Goal: Transaction & Acquisition: Purchase product/service

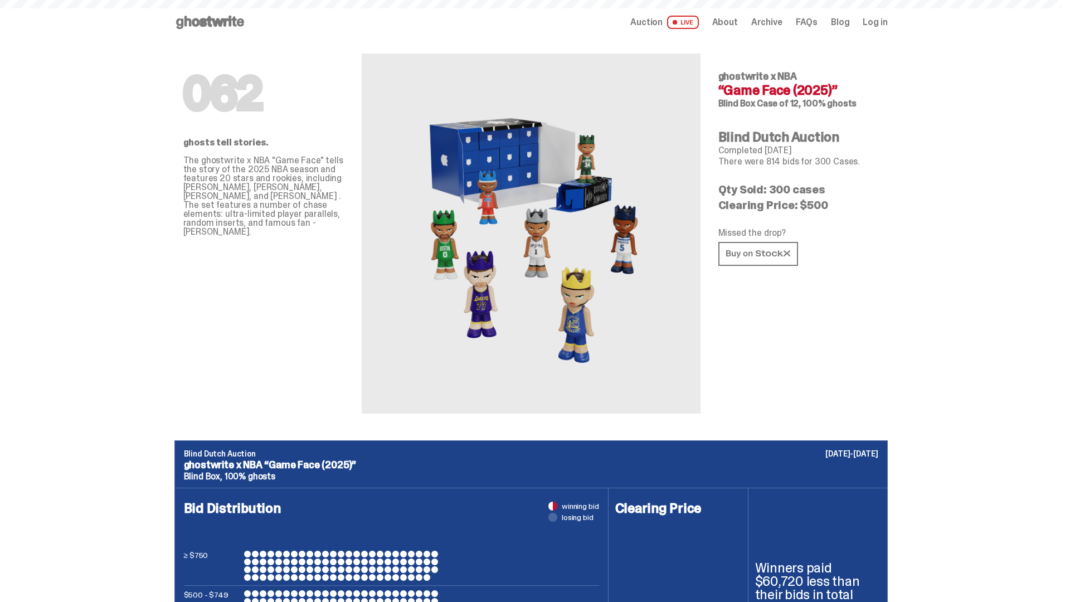
scroll to position [541, 0]
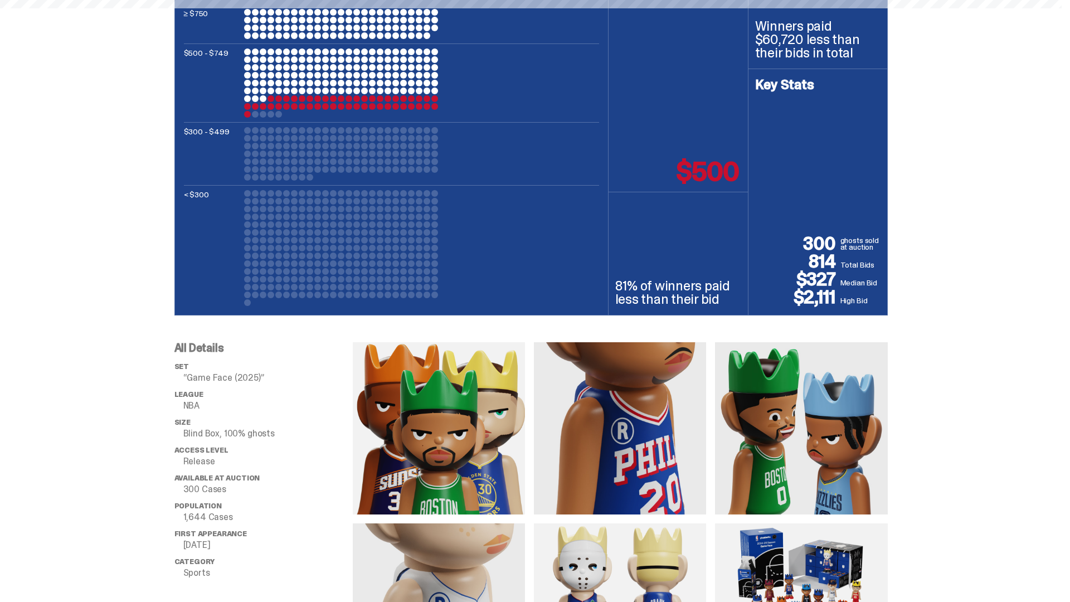
scroll to position [3889, 0]
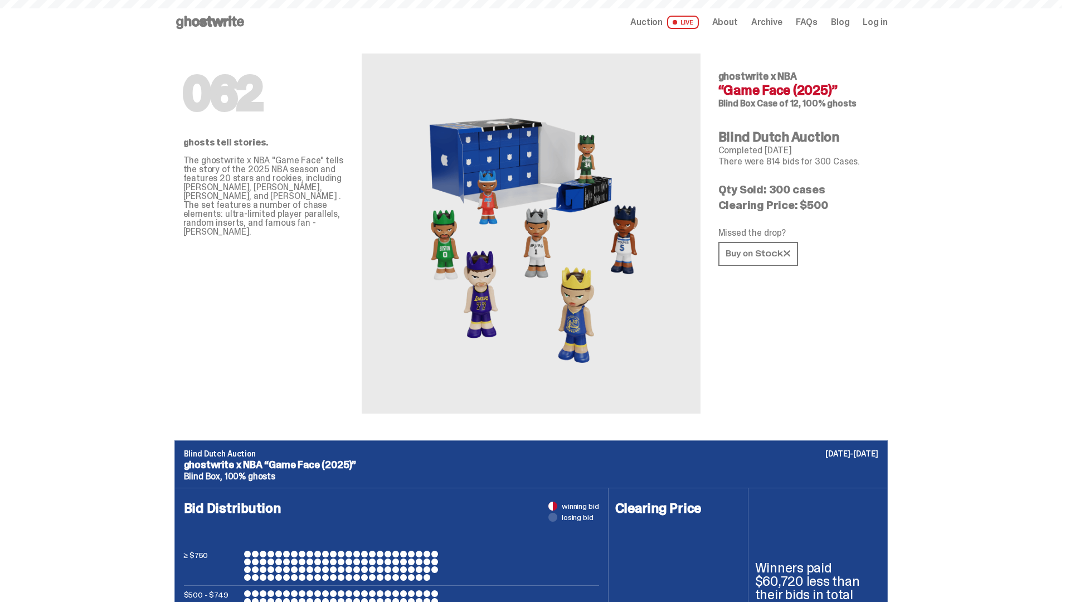
scroll to position [3889, 0]
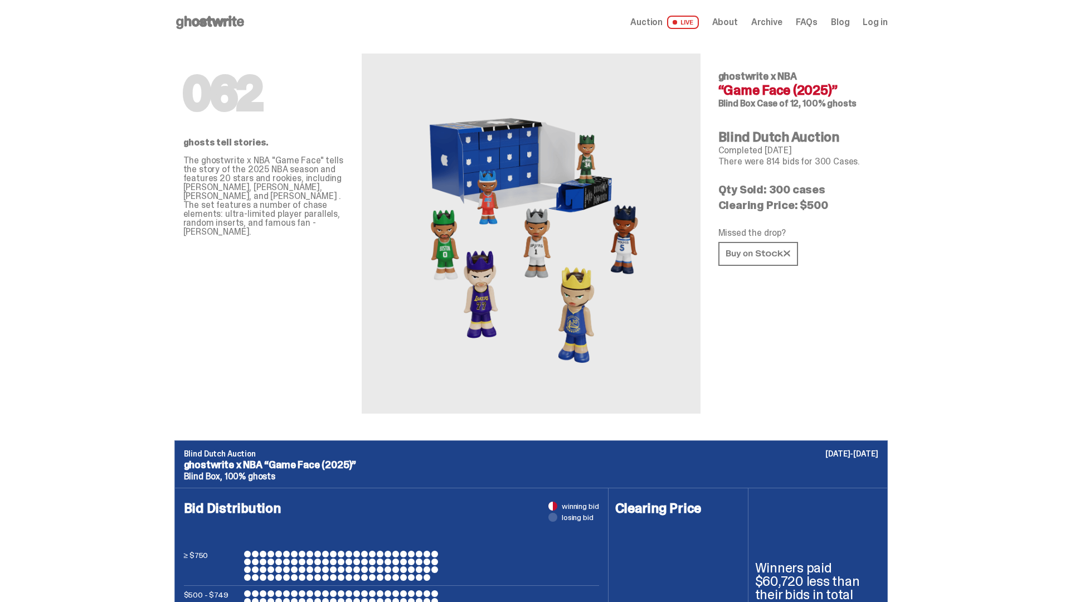
scroll to position [3889, 0]
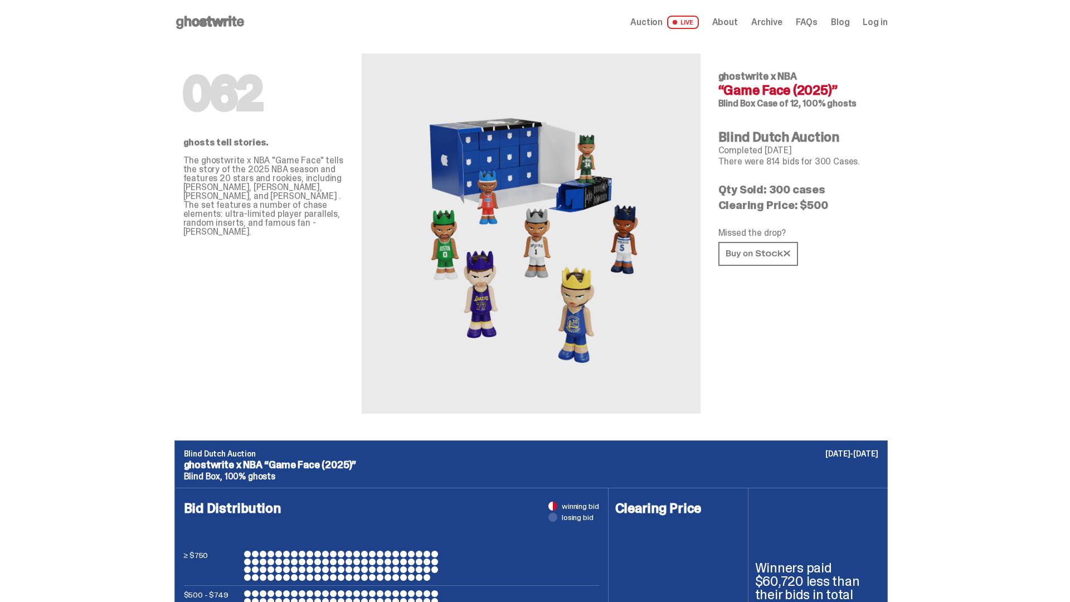
scroll to position [3889, 0]
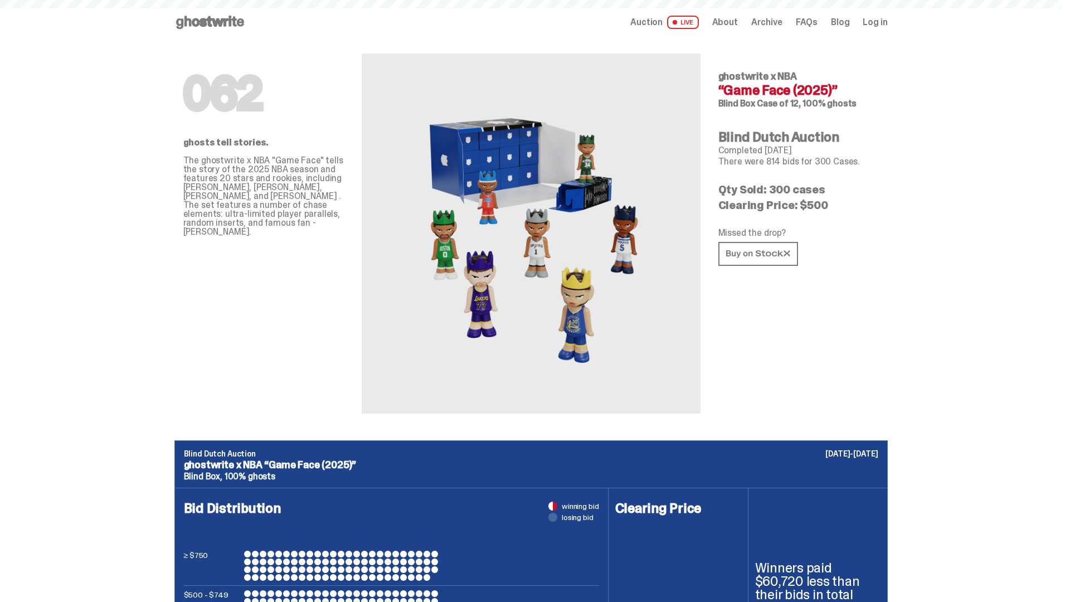
scroll to position [3889, 0]
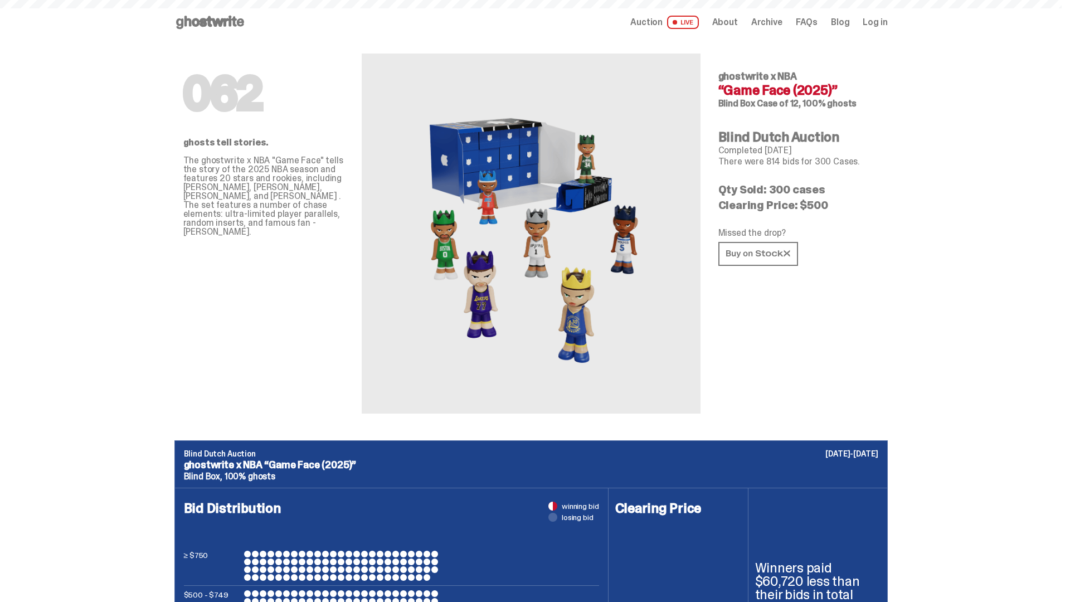
scroll to position [3889, 0]
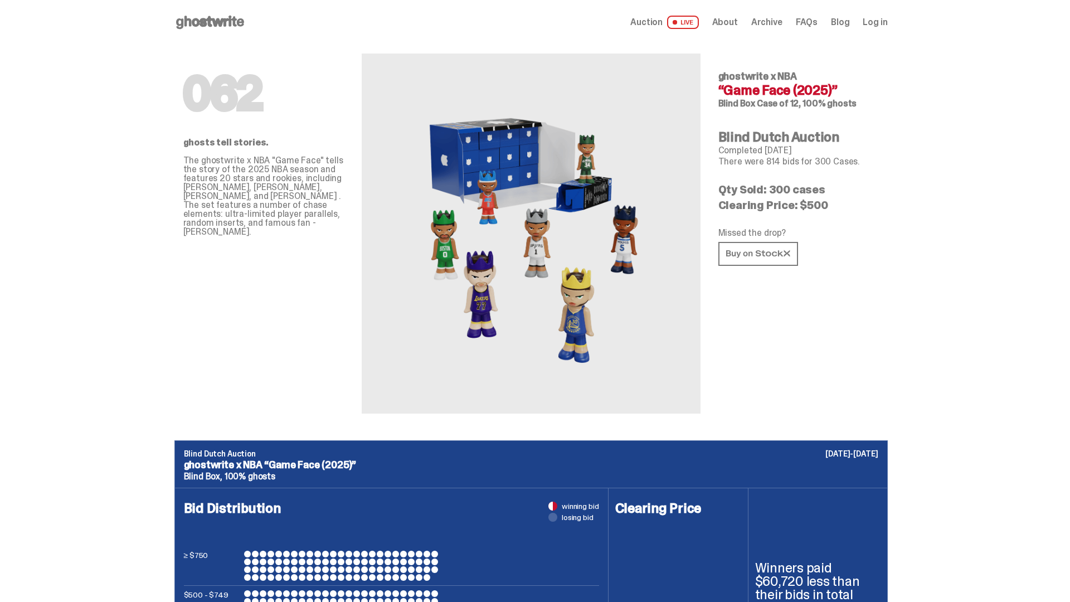
scroll to position [3889, 0]
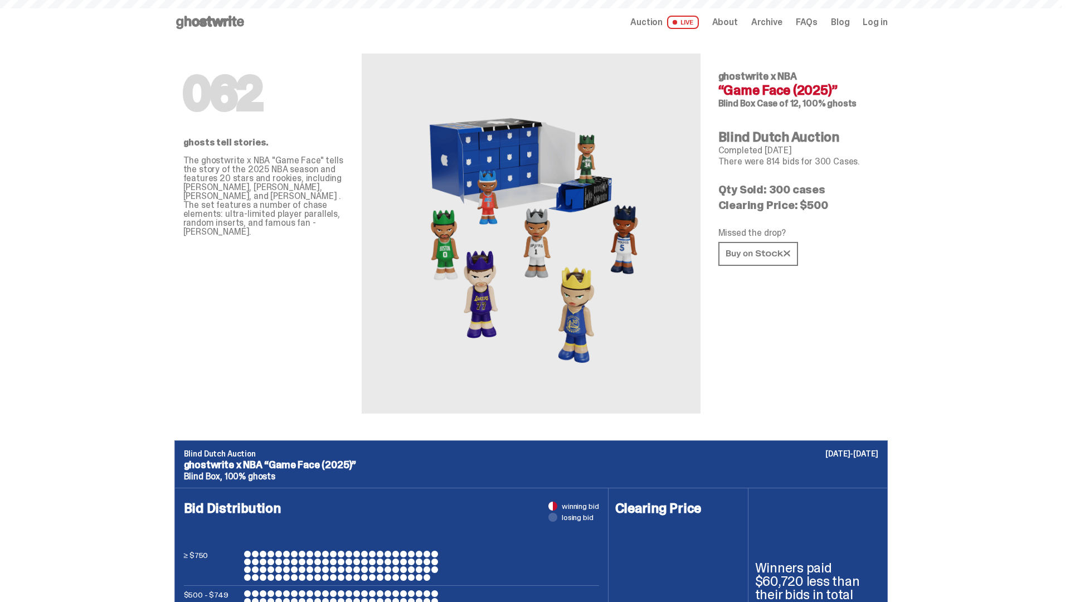
scroll to position [3889, 0]
